Goal: Task Accomplishment & Management: Use online tool/utility

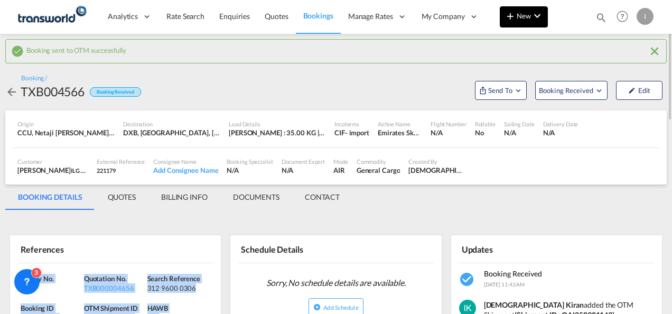
click at [542, 17] on md-icon "icon-chevron-down" at bounding box center [537, 16] width 13 height 13
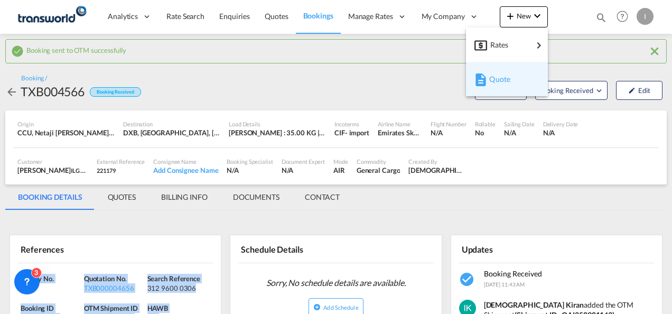
click at [489, 86] on span "Quote" at bounding box center [495, 79] width 12 height 21
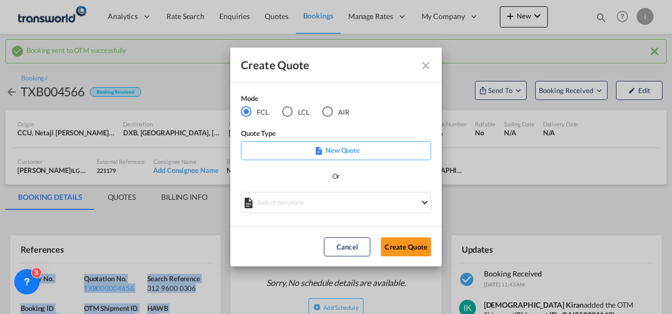
click at [424, 65] on md-icon "Close dialog" at bounding box center [425, 65] width 13 height 13
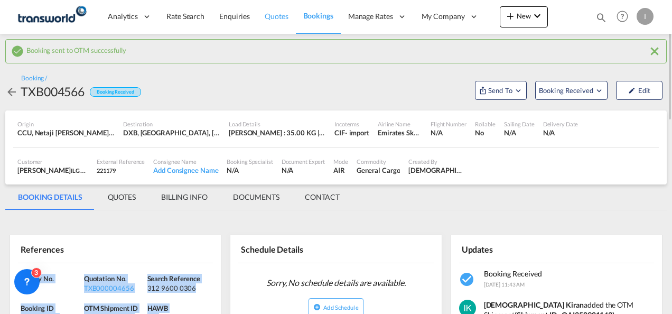
click at [271, 17] on span "Quotes" at bounding box center [276, 16] width 23 height 9
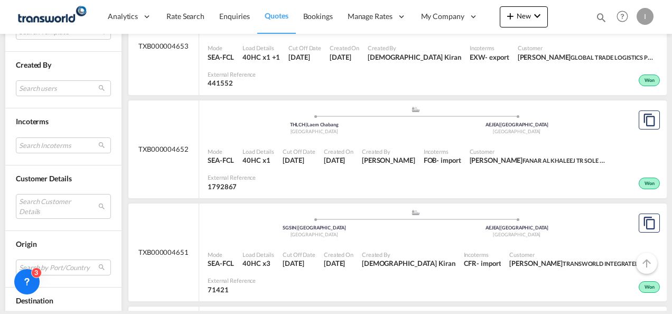
scroll to position [475, 0]
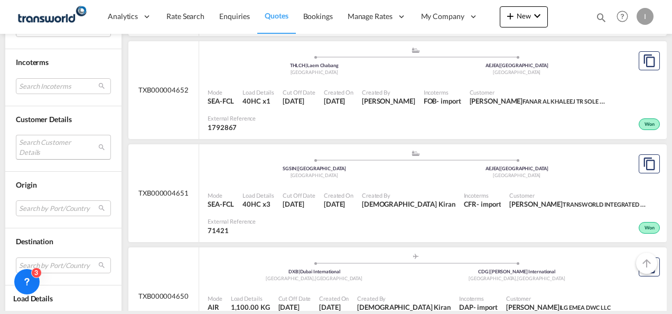
click at [44, 147] on md-select "Search Customer Details user name user rawaha Aslam [EMAIL_ADDRESS][DOMAIN_NAME…" at bounding box center [63, 147] width 95 height 24
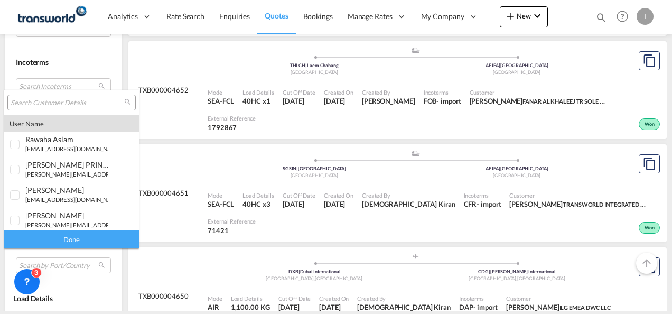
click at [53, 99] on input "search" at bounding box center [68, 103] width 114 height 10
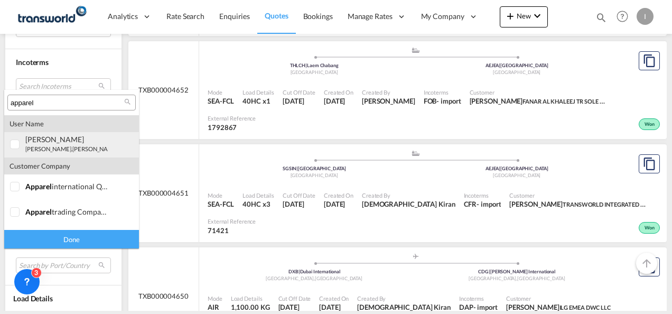
type input "apparel"
click at [47, 144] on div "[PERSON_NAME] [PERSON_NAME].[PERSON_NAME]@ apparel [DOMAIN_NAME] | apparel fzco" at bounding box center [66, 144] width 83 height 18
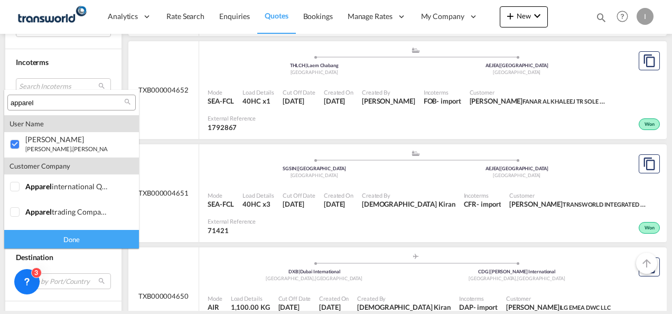
click at [83, 238] on div "Done" at bounding box center [71, 239] width 135 height 18
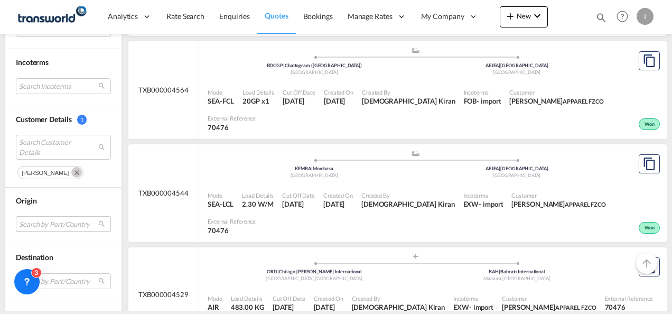
click at [35, 220] on md-select "Search by Port/Country JPNIC nichinan [GEOGRAPHIC_DATA] AEAMF mussafah [GEOGRAP…" at bounding box center [63, 224] width 95 height 16
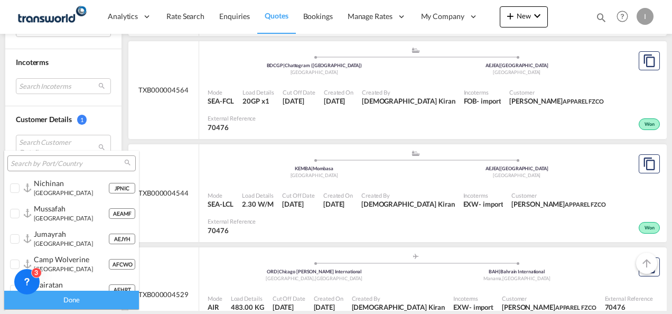
click at [32, 163] on input "search" at bounding box center [68, 164] width 114 height 10
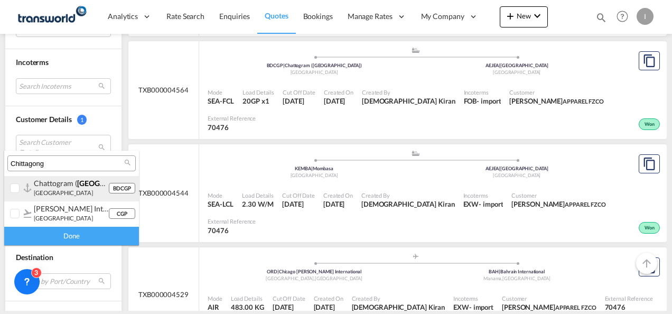
type input "Chittagong"
click at [51, 192] on small "[GEOGRAPHIC_DATA]" at bounding box center [63, 192] width 59 height 7
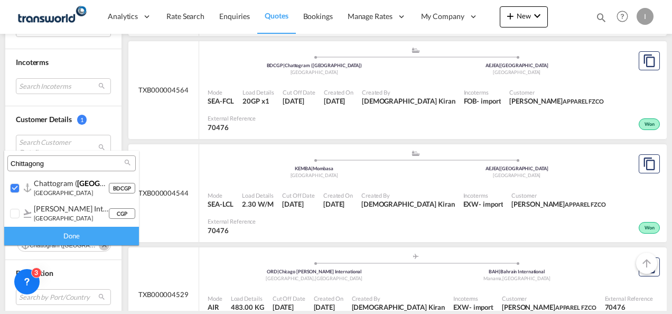
click at [75, 234] on div "Done" at bounding box center [71, 236] width 135 height 18
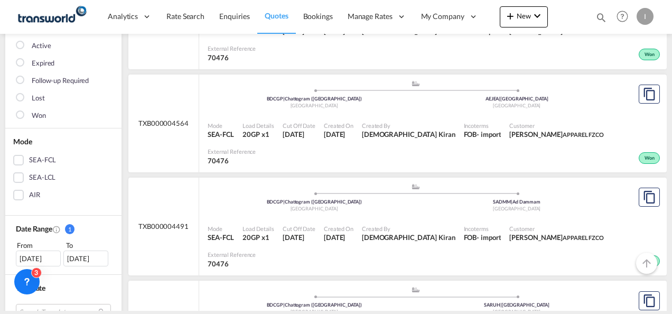
scroll to position [211, 0]
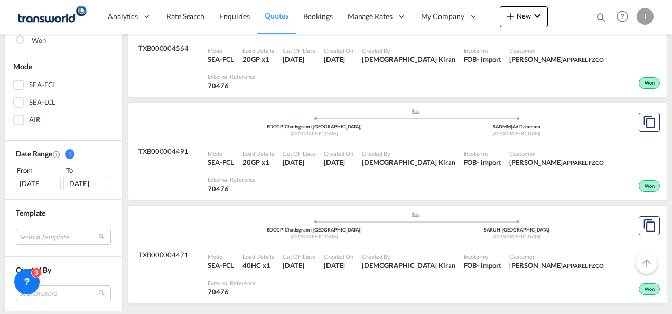
click at [41, 190] on div "[DATE]" at bounding box center [38, 183] width 45 height 16
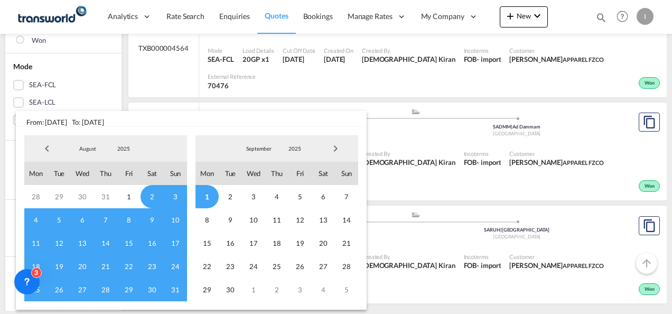
click at [45, 148] on span "Previous Month" at bounding box center [46, 148] width 21 height 21
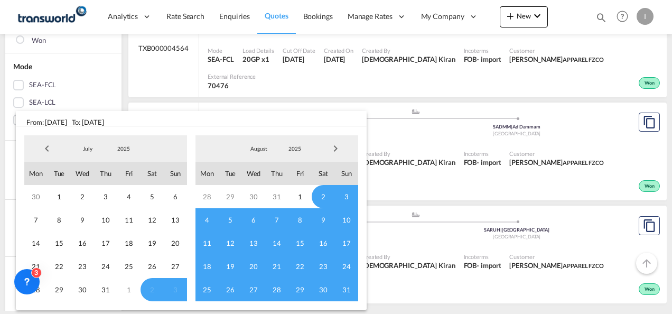
click at [45, 148] on span "Previous Month" at bounding box center [46, 148] width 21 height 21
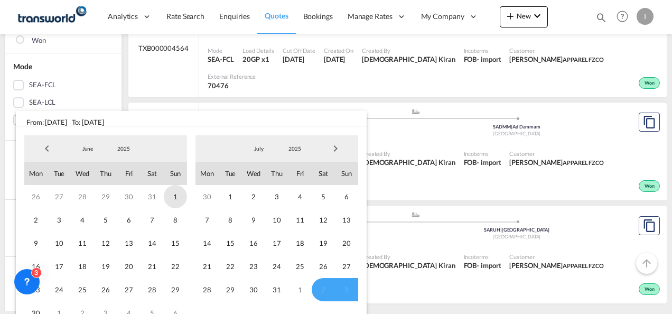
click at [174, 195] on span "1" at bounding box center [175, 196] width 23 height 23
click at [283, 286] on span "31" at bounding box center [276, 289] width 23 height 23
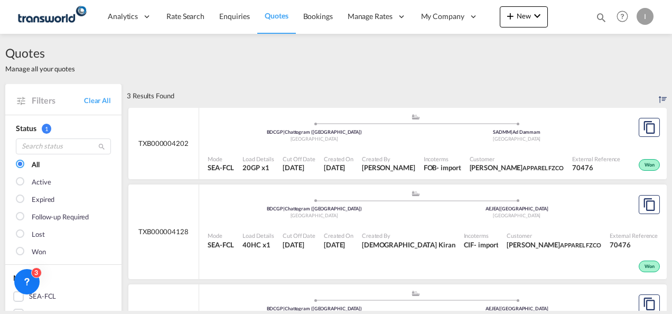
scroll to position [106, 0]
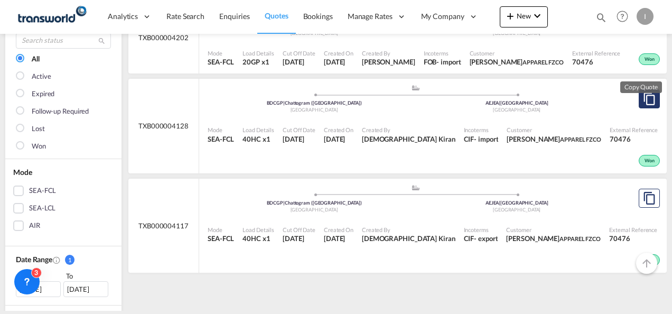
click at [643, 105] on md-icon "assets/icons/custom/copyQuote.svg" at bounding box center [649, 98] width 13 height 13
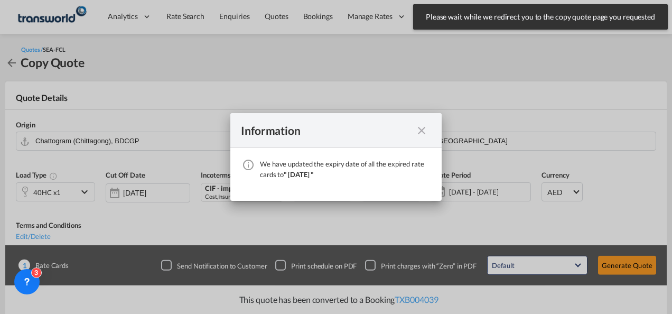
click at [423, 129] on md-icon "icon-close fg-AAA8AD cursor" at bounding box center [421, 130] width 13 height 13
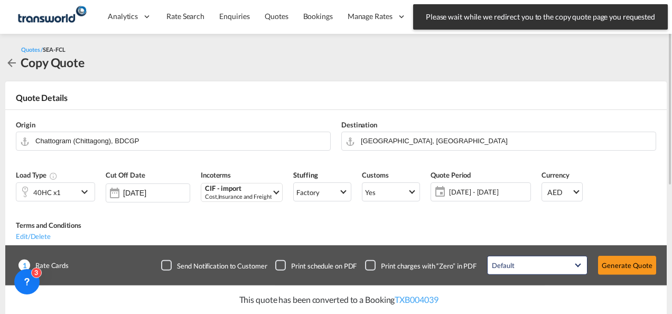
click at [71, 194] on div "40HC x1" at bounding box center [46, 192] width 61 height 18
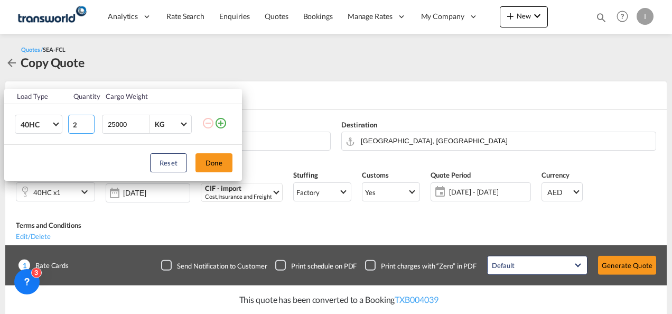
type input "2"
click at [88, 123] on input "2" at bounding box center [81, 124] width 26 height 19
click at [211, 162] on button "Done" at bounding box center [213, 162] width 37 height 19
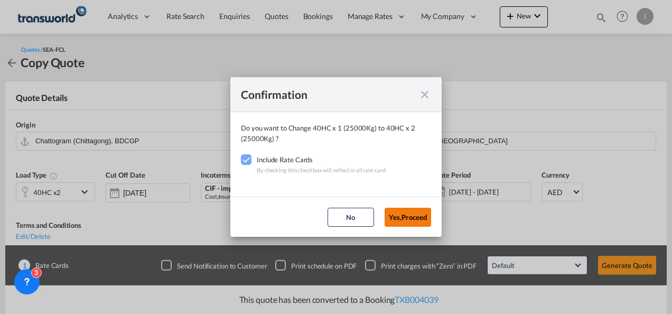
click at [387, 220] on button "Yes,Proceed" at bounding box center [407, 217] width 46 height 19
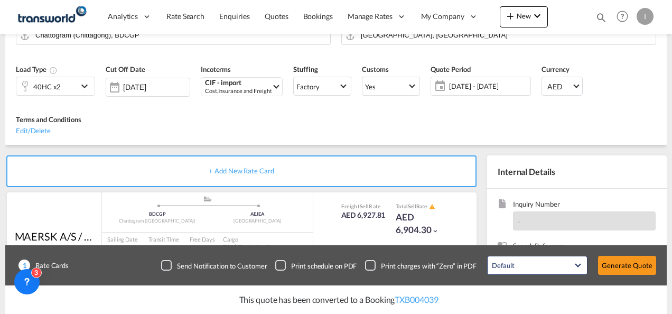
scroll to position [158, 0]
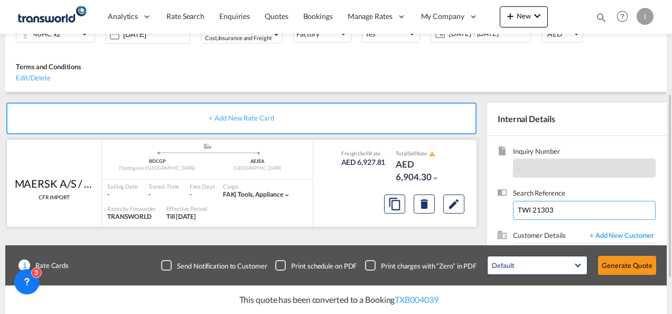
drag, startPoint x: 513, startPoint y: 179, endPoint x: 474, endPoint y: 180, distance: 38.6
click at [474, 180] on div "+ Add New Rate Card MAERSK A/S / TDWC-[GEOGRAPHIC_DATA] CFR IMPORT added by you…" at bounding box center [335, 210] width 661 height 237
paste input "From Subject Received Size Categories Irishi Kiran FW: [DATE] BHPC APP23553 ZXY…"
drag, startPoint x: 579, startPoint y: 175, endPoint x: 673, endPoint y: 164, distance: 94.7
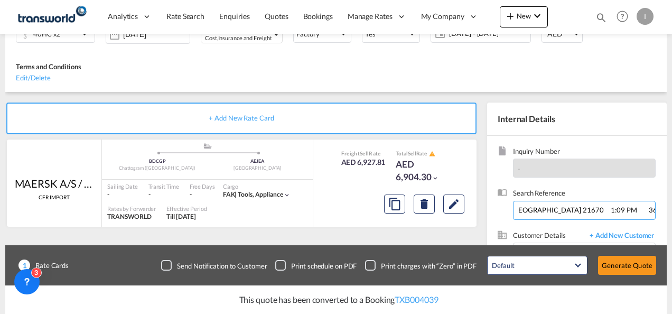
click at [671, 164] on html "Analytics Reports Dashboard Rate Search Enquiries Quotes" at bounding box center [336, 157] width 672 height 314
drag, startPoint x: 618, startPoint y: 178, endPoint x: -2, endPoint y: 190, distance: 620.1
click at [0, 190] on html "Analytics Reports Dashboard Rate Search Enquiries Quotes" at bounding box center [336, 157] width 672 height 314
type input "TWI 21670"
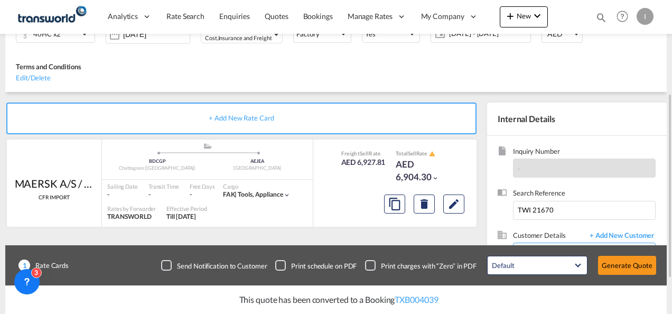
click at [584, 243] on input "Enter Customer Details" at bounding box center [586, 255] width 137 height 24
click at [542, 195] on div "[PERSON_NAME] [PERSON_NAME].[PERSON_NAME]@ apparel [DOMAIN_NAME] | APPAREL FZCO…" at bounding box center [587, 200] width 138 height 36
type input "APPAREL FZCO, [PERSON_NAME], [PERSON_NAME][EMAIL_ADDRESS][PERSON_NAME][DOMAIN_N…"
click at [461, 194] on button "Edit" at bounding box center [453, 203] width 21 height 19
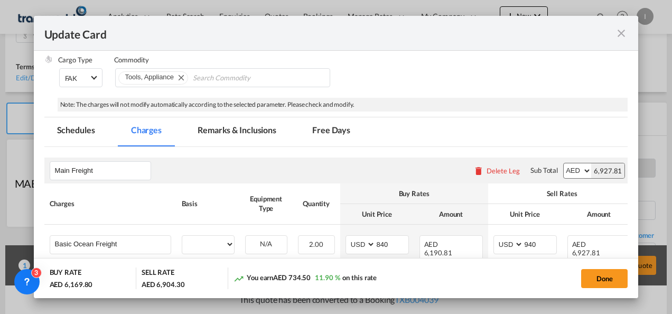
select select "per container"
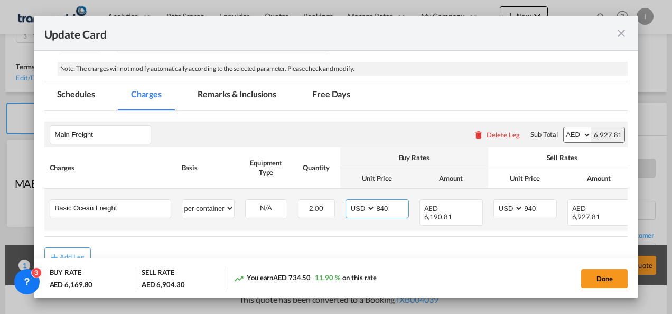
click at [381, 206] on input "840" at bounding box center [391, 208] width 33 height 16
type input "1600"
click at [526, 210] on input "940" at bounding box center [539, 208] width 33 height 16
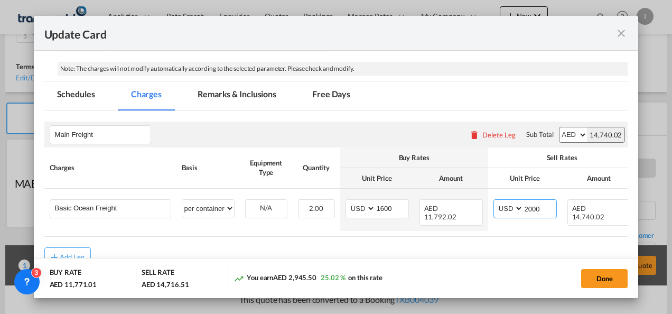
type input "2000"
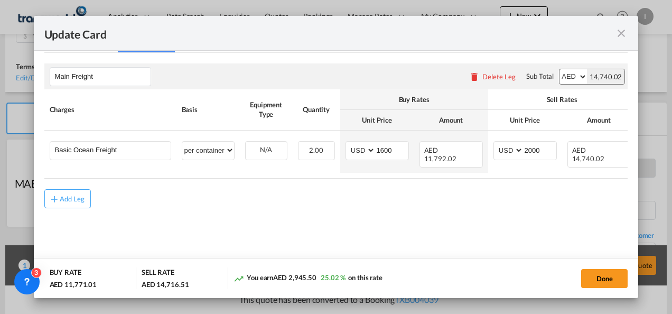
scroll to position [217, 0]
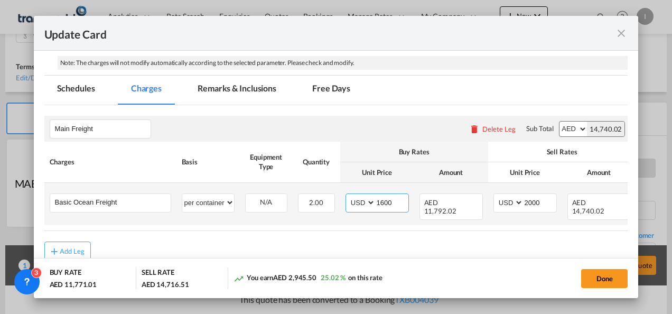
click at [383, 201] on input "1600" at bounding box center [391, 202] width 33 height 16
click at [383, 200] on input "1600" at bounding box center [391, 202] width 33 height 16
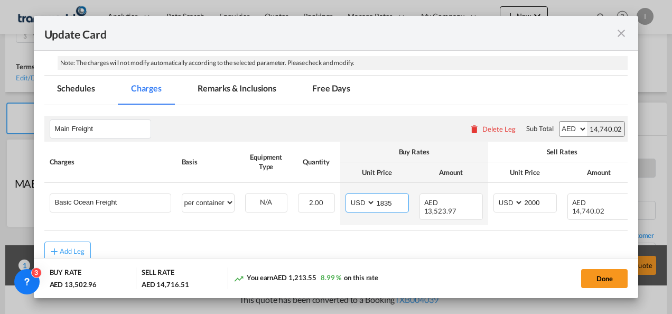
type input "1835"
click at [335, 252] on div "Add Leg" at bounding box center [336, 250] width 584 height 19
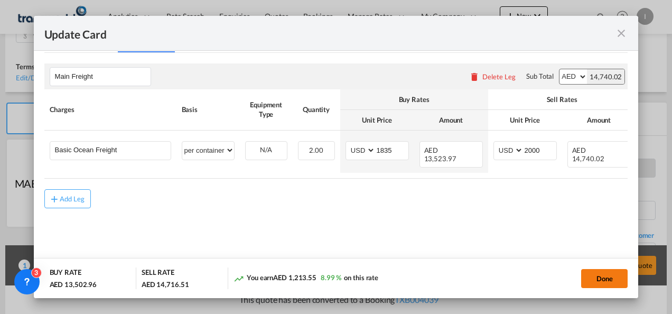
click at [592, 282] on button "Done" at bounding box center [604, 278] width 46 height 19
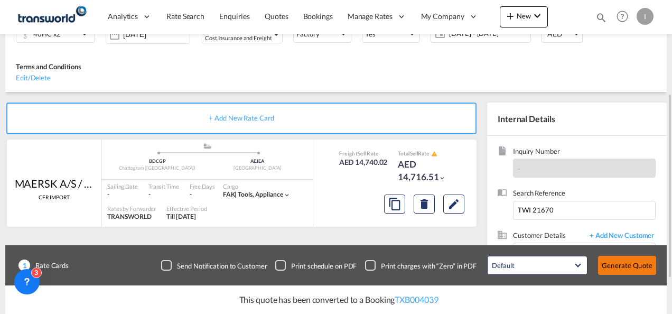
click at [632, 269] on button "Generate Quote" at bounding box center [627, 265] width 58 height 19
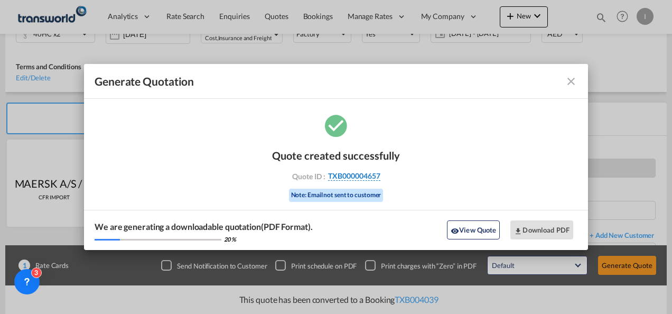
click at [348, 176] on span "TXB000004657" at bounding box center [354, 176] width 52 height 10
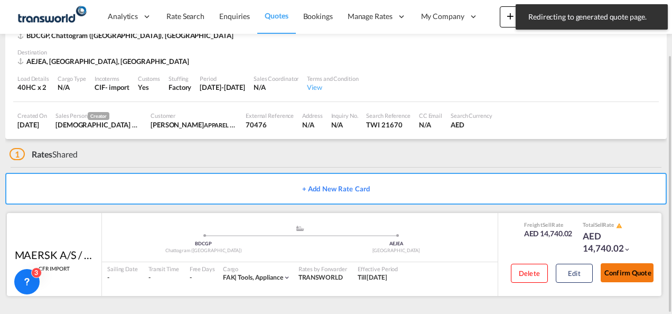
click at [636, 277] on button "Confirm Quote" at bounding box center [626, 272] width 53 height 19
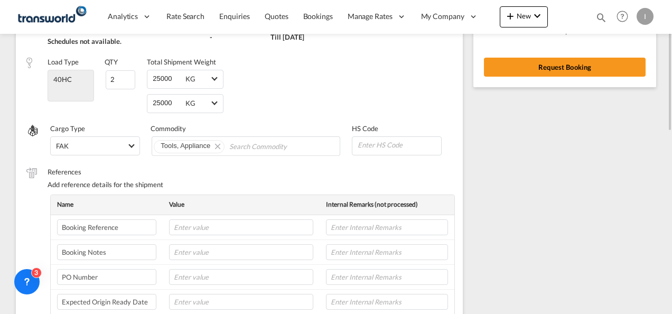
scroll to position [79, 0]
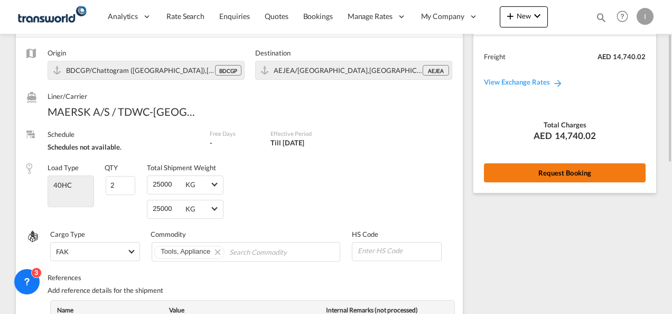
click at [532, 173] on button "Request Booking" at bounding box center [565, 172] width 162 height 19
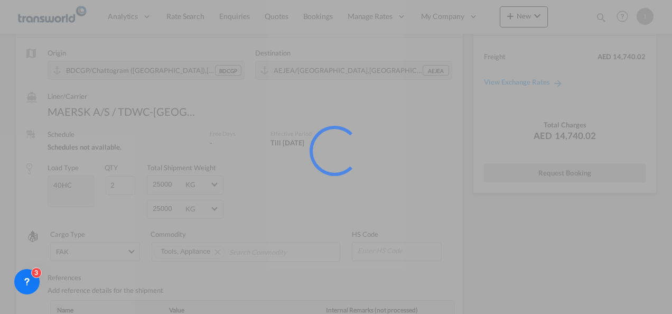
scroll to position [0, 0]
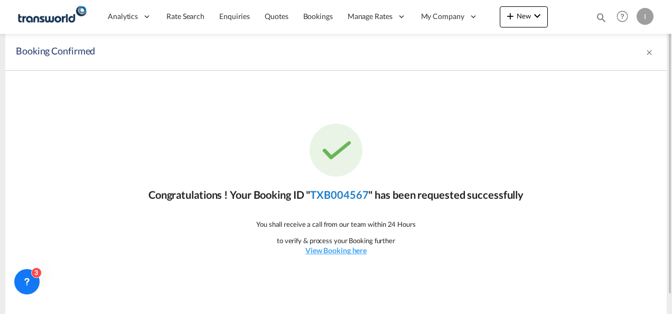
click at [352, 188] on link "TXB004567" at bounding box center [339, 194] width 58 height 13
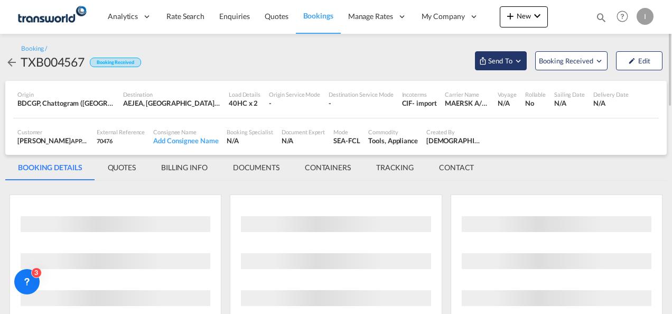
click at [489, 60] on span "Send To" at bounding box center [500, 60] width 26 height 11
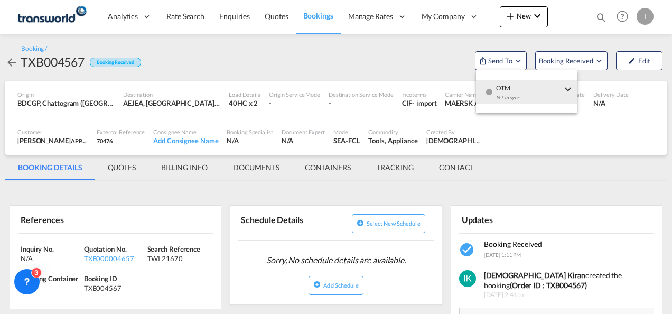
drag, startPoint x: 494, startPoint y: 90, endPoint x: 474, endPoint y: 92, distance: 20.2
click at [493, 90] on div "OTM Yet to sync" at bounding box center [529, 96] width 90 height 32
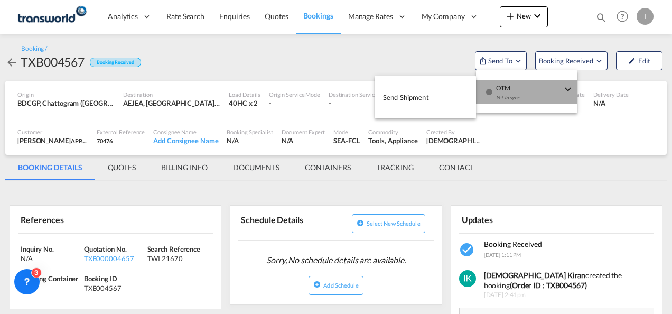
click at [443, 97] on button "Send Shipment" at bounding box center [424, 97] width 101 height 24
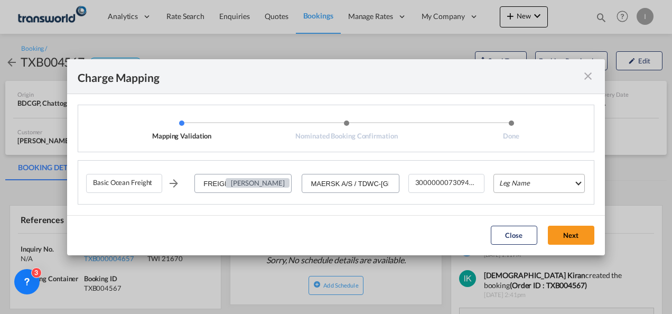
click at [501, 185] on md-select "Leg Name HANDLING ORIGIN VESSEL HANDLING DESTINATION OTHERS TL PICK UP CUSTOMS …" at bounding box center [538, 183] width 91 height 19
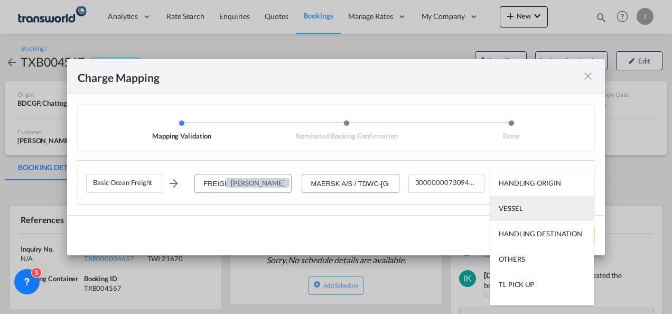
click at [504, 210] on div "VESSEL" at bounding box center [511, 208] width 24 height 10
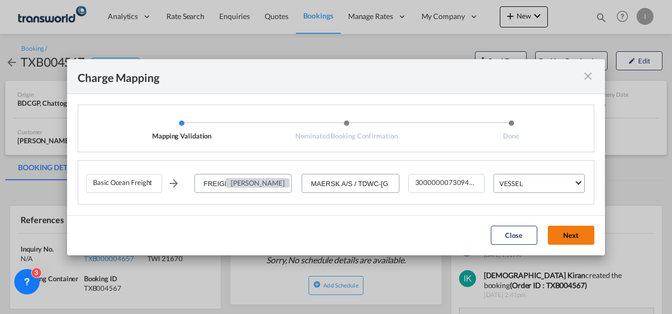
click at [562, 240] on button "Next" at bounding box center [571, 235] width 46 height 19
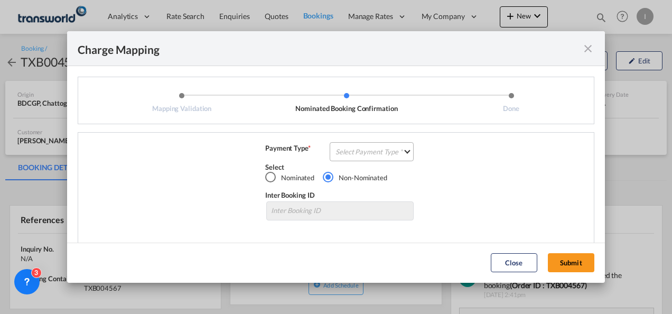
click at [368, 147] on md-select "Select Payment Type COLLECT PREPAID" at bounding box center [372, 151] width 84 height 19
click at [375, 159] on md-option "COLLECT" at bounding box center [370, 151] width 93 height 25
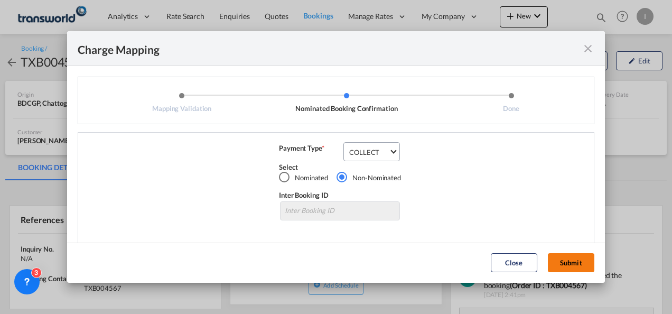
click at [574, 267] on button "Submit" at bounding box center [571, 262] width 46 height 19
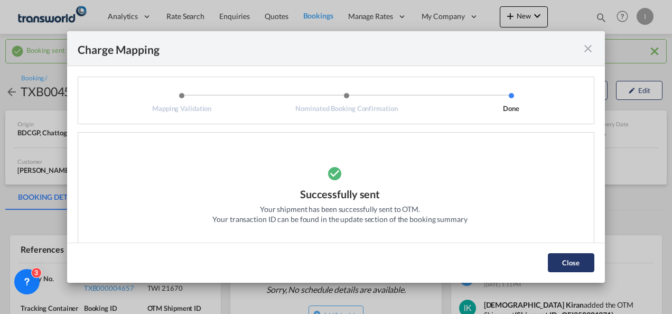
click at [567, 261] on button "Close" at bounding box center [571, 262] width 46 height 19
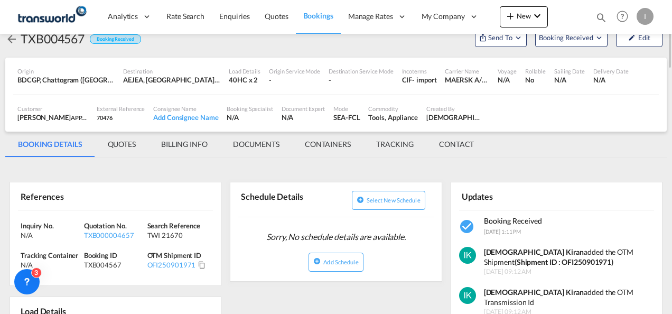
scroll to position [106, 0]
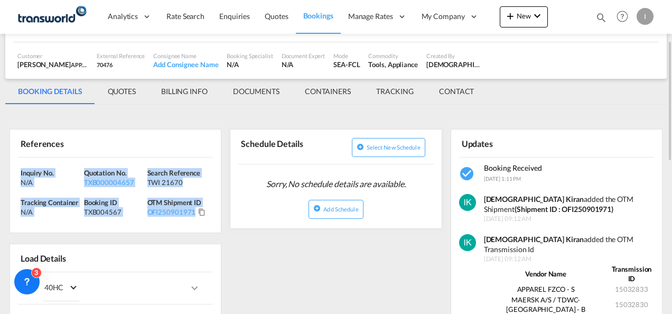
drag, startPoint x: 214, startPoint y: 219, endPoint x: 7, endPoint y: 168, distance: 213.0
drag, startPoint x: 7, startPoint y: 168, endPoint x: 16, endPoint y: 170, distance: 8.6
copy div "Inquiry No. N/A Quotation No. TXB000004657 Search Reference TWI 21670 Tracking …"
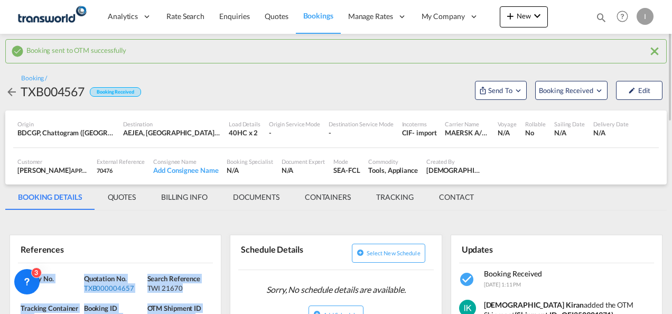
click at [112, 290] on div "TXB000004657" at bounding box center [114, 288] width 61 height 10
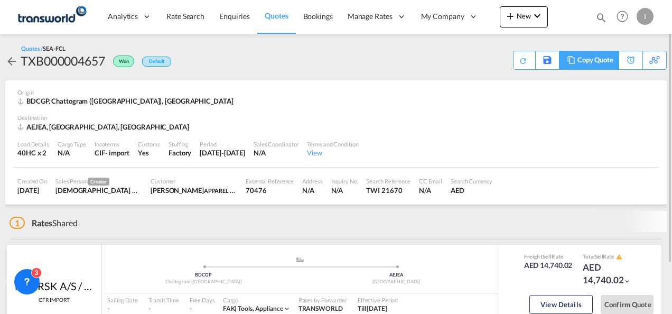
click at [615, 63] on div "Copy Quote" at bounding box center [589, 60] width 60 height 19
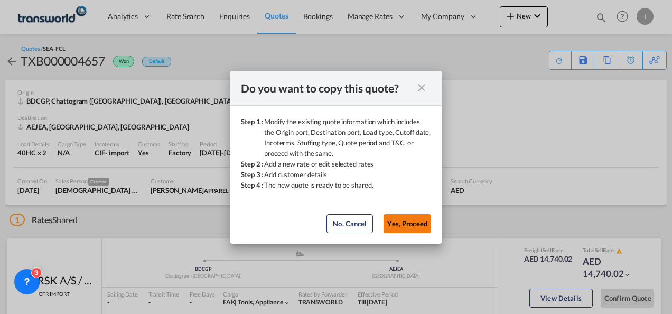
click at [404, 221] on button "Yes, Proceed" at bounding box center [407, 223] width 48 height 19
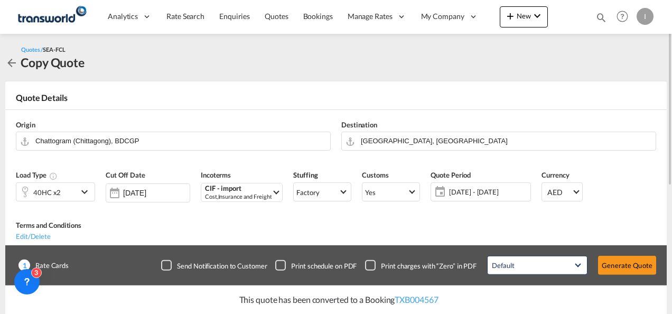
click at [64, 192] on div "40HC x2" at bounding box center [46, 192] width 61 height 18
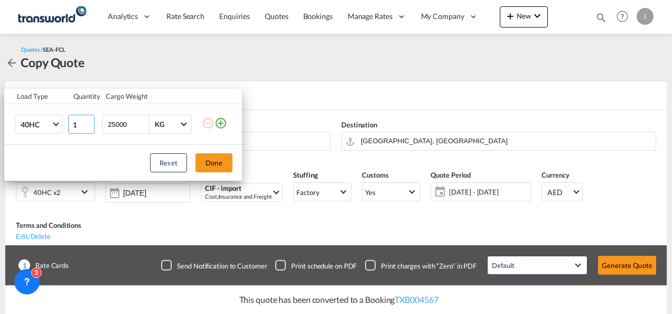
type input "1"
click at [90, 126] on input "1" at bounding box center [81, 124] width 26 height 19
click at [195, 157] on button "Done" at bounding box center [213, 162] width 37 height 19
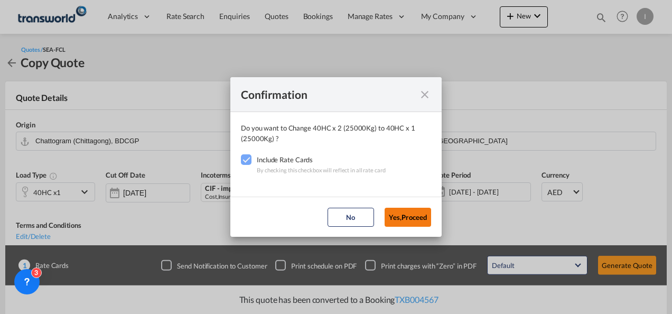
click at [391, 212] on button "Yes,Proceed" at bounding box center [407, 217] width 46 height 19
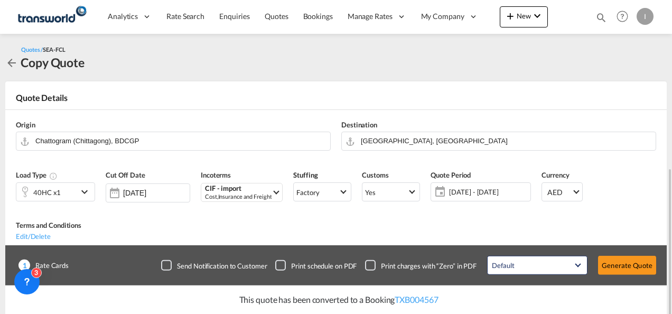
scroll to position [158, 0]
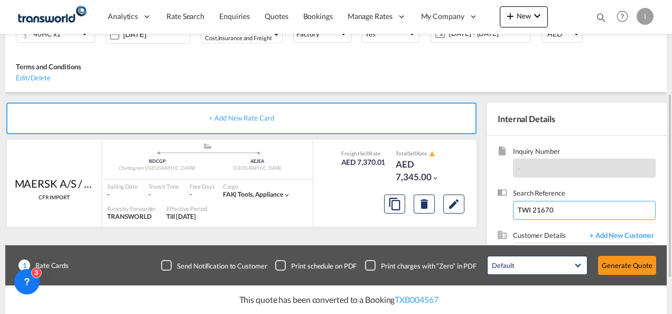
drag, startPoint x: 566, startPoint y: 173, endPoint x: 487, endPoint y: 175, distance: 79.2
click at [487, 175] on div "Inquiry Number - Search Reference TWI 21670 Customer Details + Add New Customer…" at bounding box center [577, 232] width 180 height 193
paste input "82"
type input "TWI 21682"
click at [544, 243] on input "Enter Customer Details" at bounding box center [586, 255] width 137 height 24
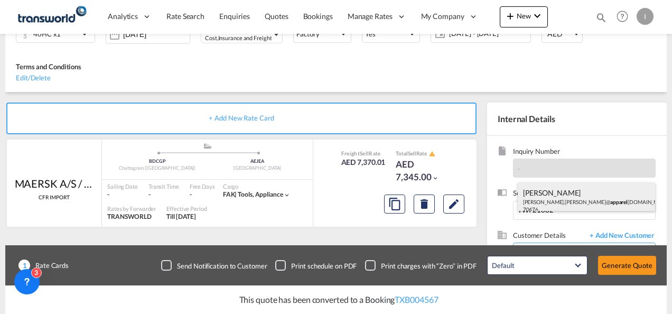
click at [552, 193] on div "[PERSON_NAME] [PERSON_NAME].[PERSON_NAME]@ apparel [DOMAIN_NAME] | APPAREL FZCO…" at bounding box center [587, 200] width 138 height 36
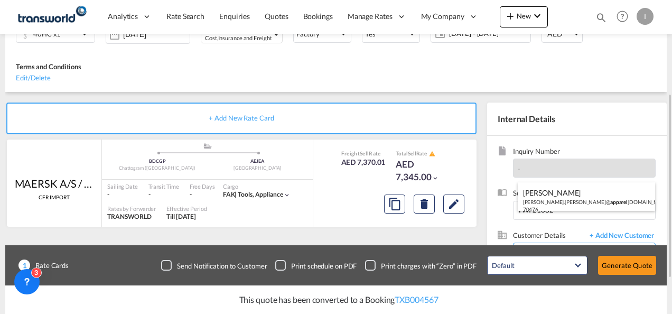
type input "APPAREL FZCO, [PERSON_NAME], [PERSON_NAME][EMAIL_ADDRESS][PERSON_NAME][DOMAIN_N…"
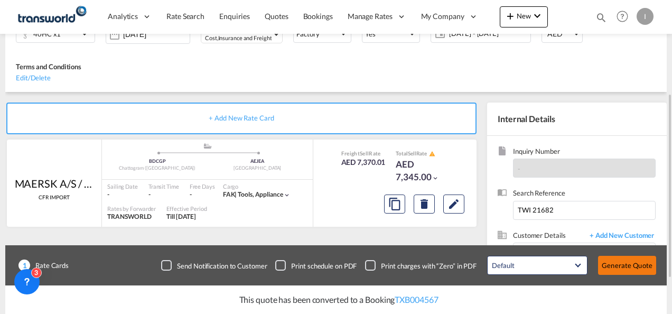
click at [614, 264] on button "Generate Quote" at bounding box center [627, 265] width 58 height 19
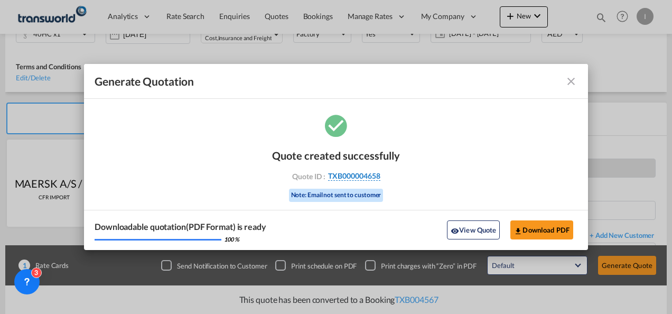
click at [353, 176] on span "TXB000004658" at bounding box center [354, 176] width 52 height 10
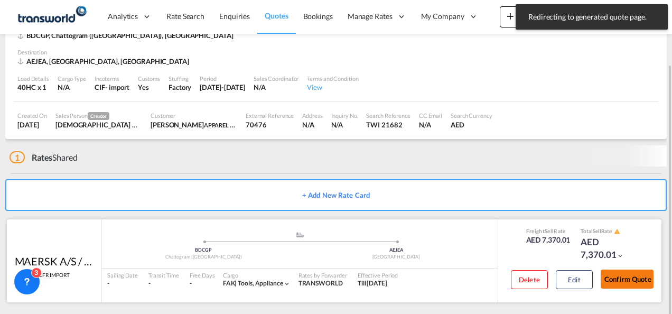
click at [613, 274] on button "Confirm Quote" at bounding box center [626, 278] width 53 height 19
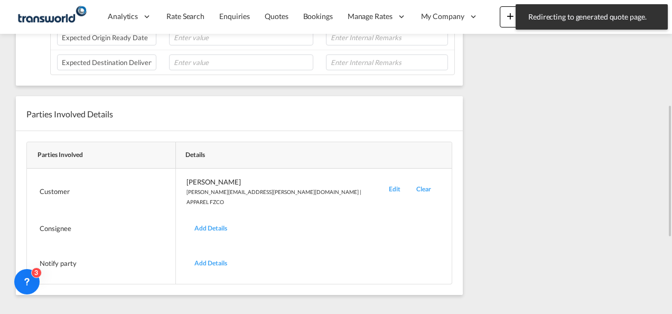
scroll to position [164, 0]
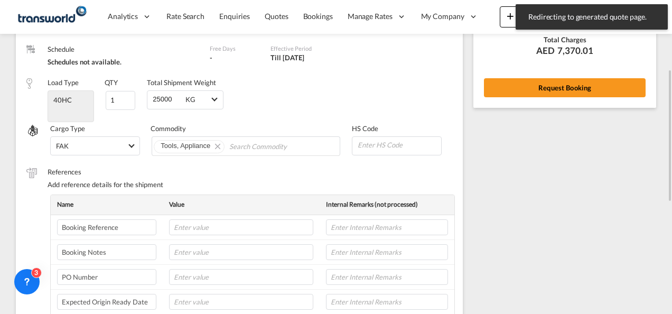
click at [530, 105] on div "Rate Summary Freight AED 7,370.01 View Exchange Rates Total Charges AED 7,370.0…" at bounding box center [564, 12] width 183 height 190
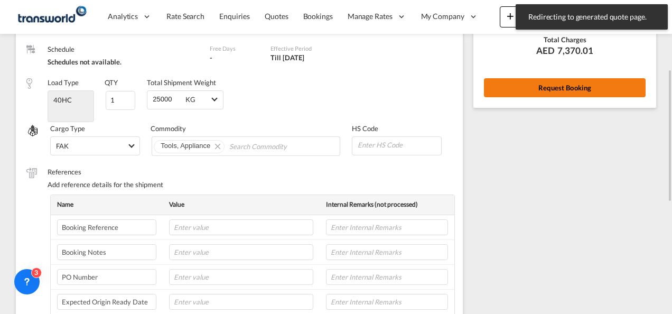
click at [526, 95] on button "Request Booking" at bounding box center [565, 87] width 162 height 19
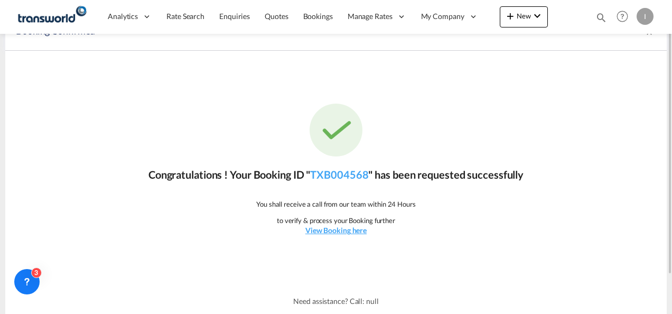
scroll to position [0, 0]
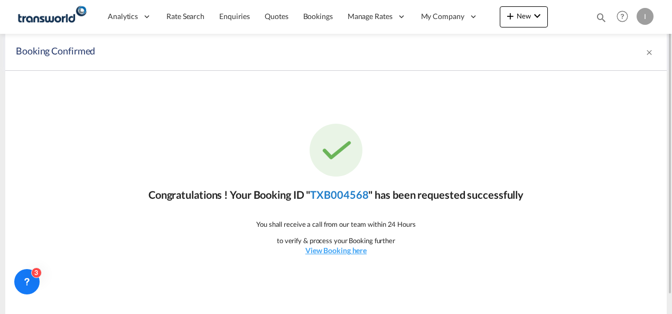
click at [350, 198] on link "TXB004568" at bounding box center [339, 194] width 58 height 13
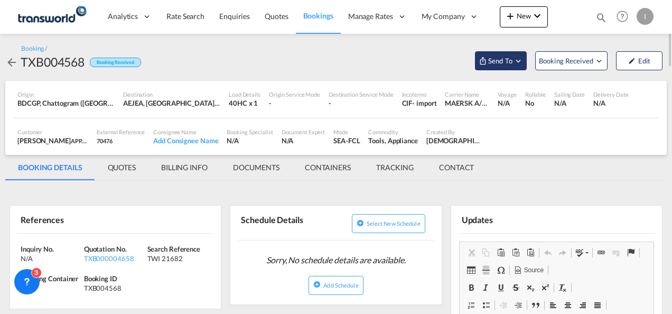
click at [494, 57] on span "Send To" at bounding box center [500, 60] width 26 height 11
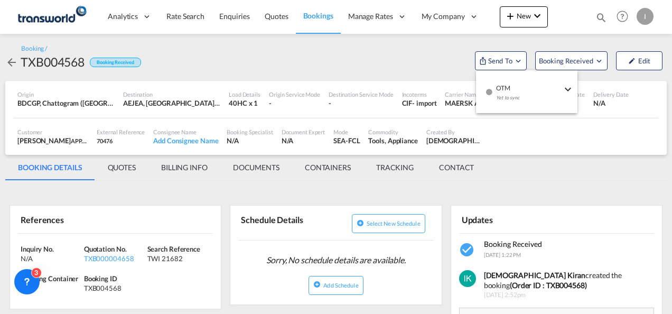
click at [495, 94] on div "OTM Yet to sync" at bounding box center [529, 96] width 90 height 32
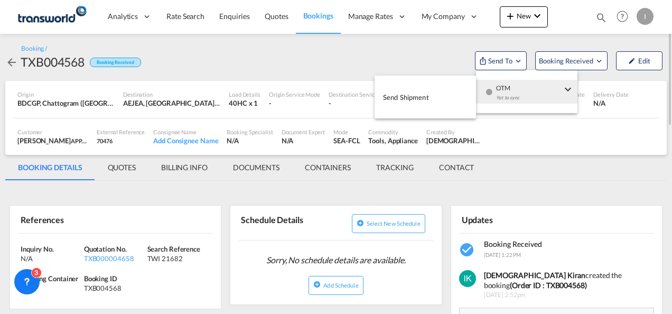
click at [439, 96] on button "Send Shipment" at bounding box center [424, 97] width 101 height 24
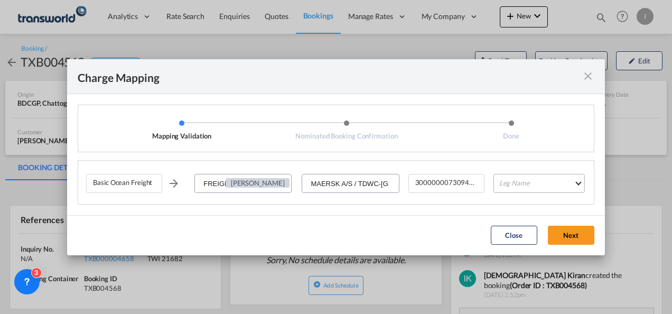
click at [527, 180] on md-select "Leg Name HANDLING ORIGIN VESSEL HANDLING DESTINATION OTHERS TL PICK UP CUSTOMS …" at bounding box center [538, 183] width 91 height 19
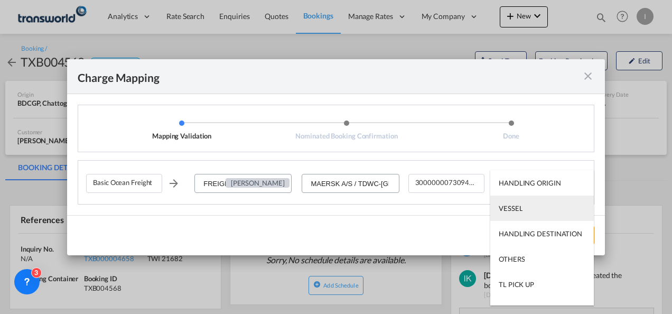
click at [512, 211] on div "VESSEL" at bounding box center [511, 208] width 24 height 10
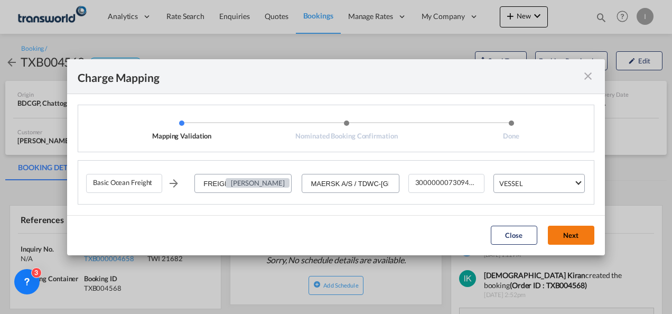
click at [565, 234] on button "Next" at bounding box center [571, 235] width 46 height 19
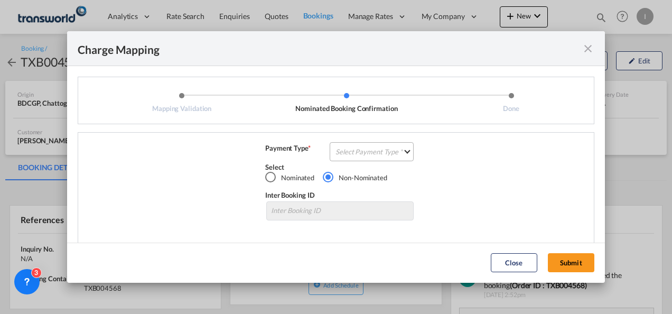
click at [360, 156] on md-select "Select Payment Type COLLECT PREPAID" at bounding box center [372, 151] width 84 height 19
click at [360, 155] on div "COLLECT" at bounding box center [347, 152] width 30 height 10
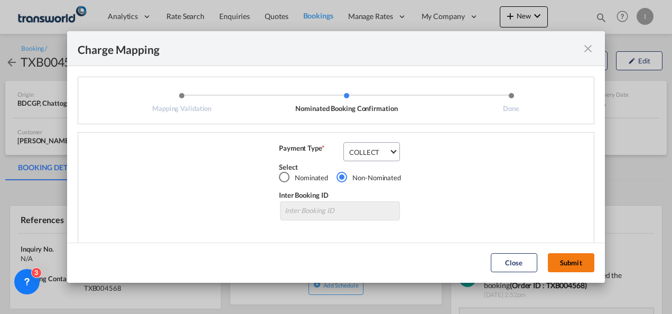
click at [556, 258] on button "Submit" at bounding box center [571, 262] width 46 height 19
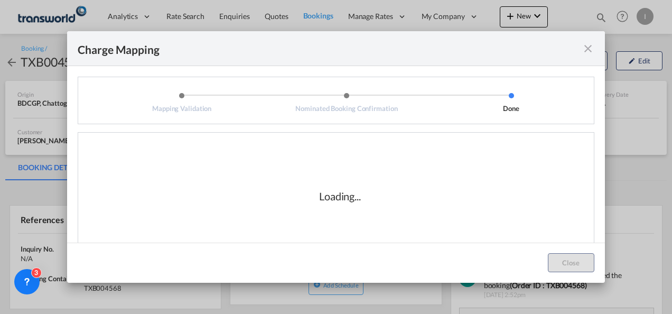
click at [412, 216] on div "Loading..." at bounding box center [340, 196] width 508 height 106
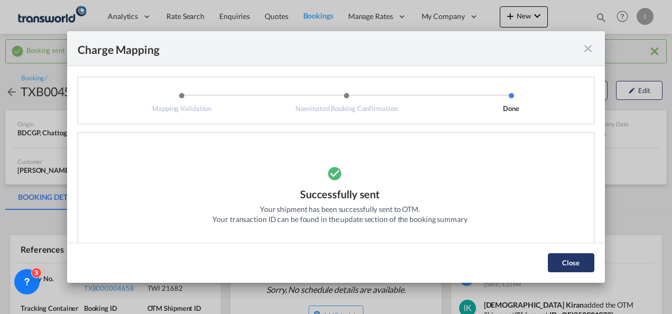
click at [569, 264] on button "Close" at bounding box center [571, 262] width 46 height 19
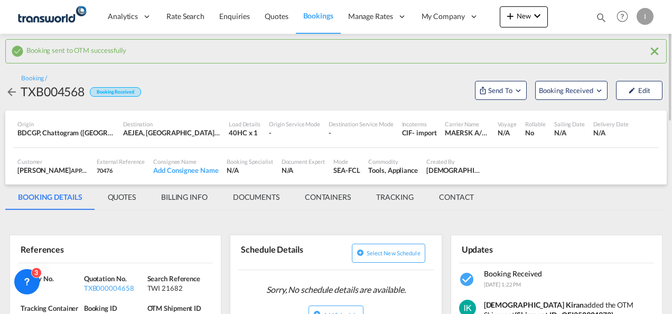
scroll to position [53, 0]
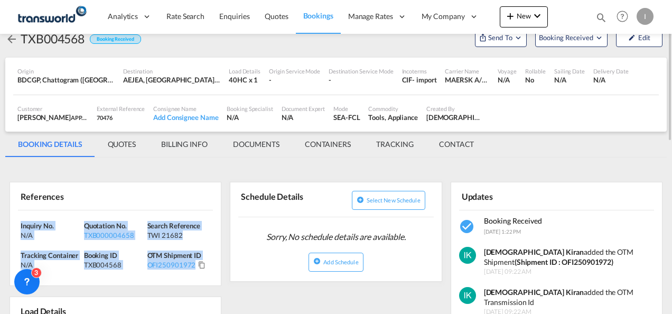
drag, startPoint x: 208, startPoint y: 266, endPoint x: 13, endPoint y: 219, distance: 200.5
click at [13, 219] on div "Inquiry No. N/A Quotation No. TXB000004658 Search Reference TWI 21682 Tracking …" at bounding box center [115, 248] width 211 height 76
copy div "Inquiry No. N/A Quotation No. TXB000004658 Search Reference TWI 21682 Tracking …"
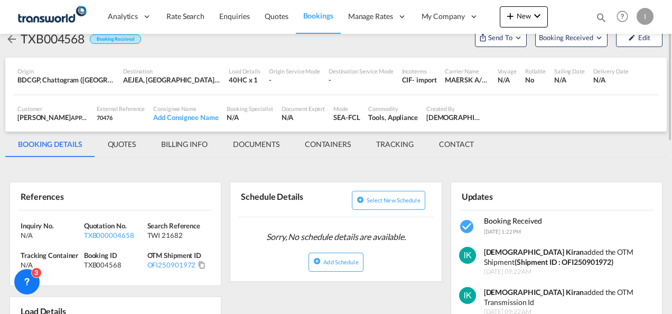
click at [194, 146] on md-tab-item "BILLING INFO" at bounding box center [184, 144] width 72 height 25
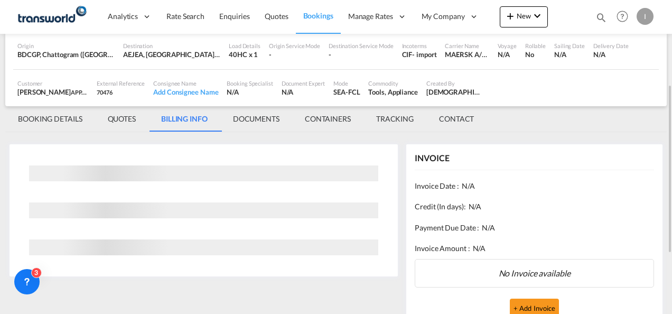
scroll to position [128, 0]
